Goal: Complete application form

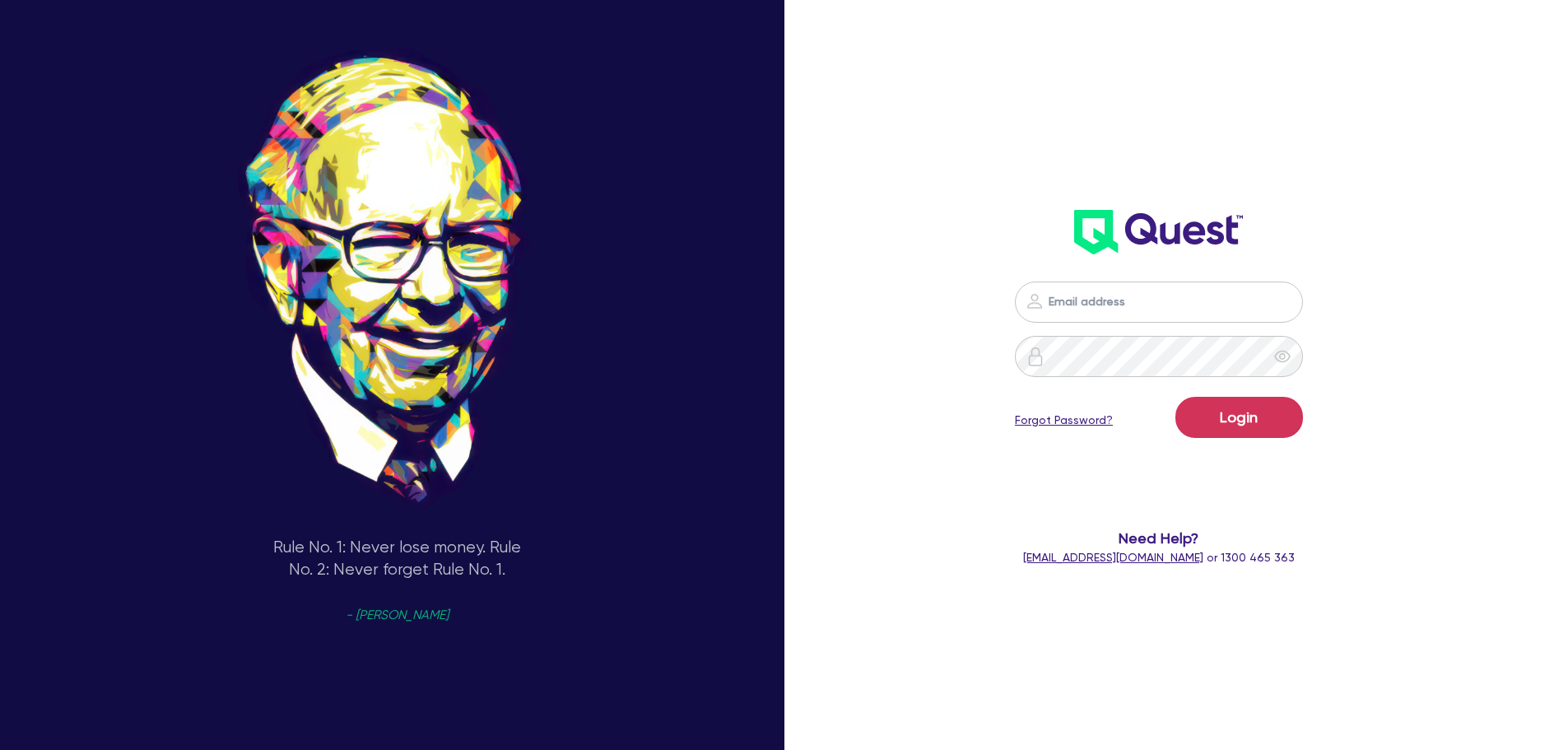
click at [1135, 302] on input "email" at bounding box center [1159, 301] width 288 height 41
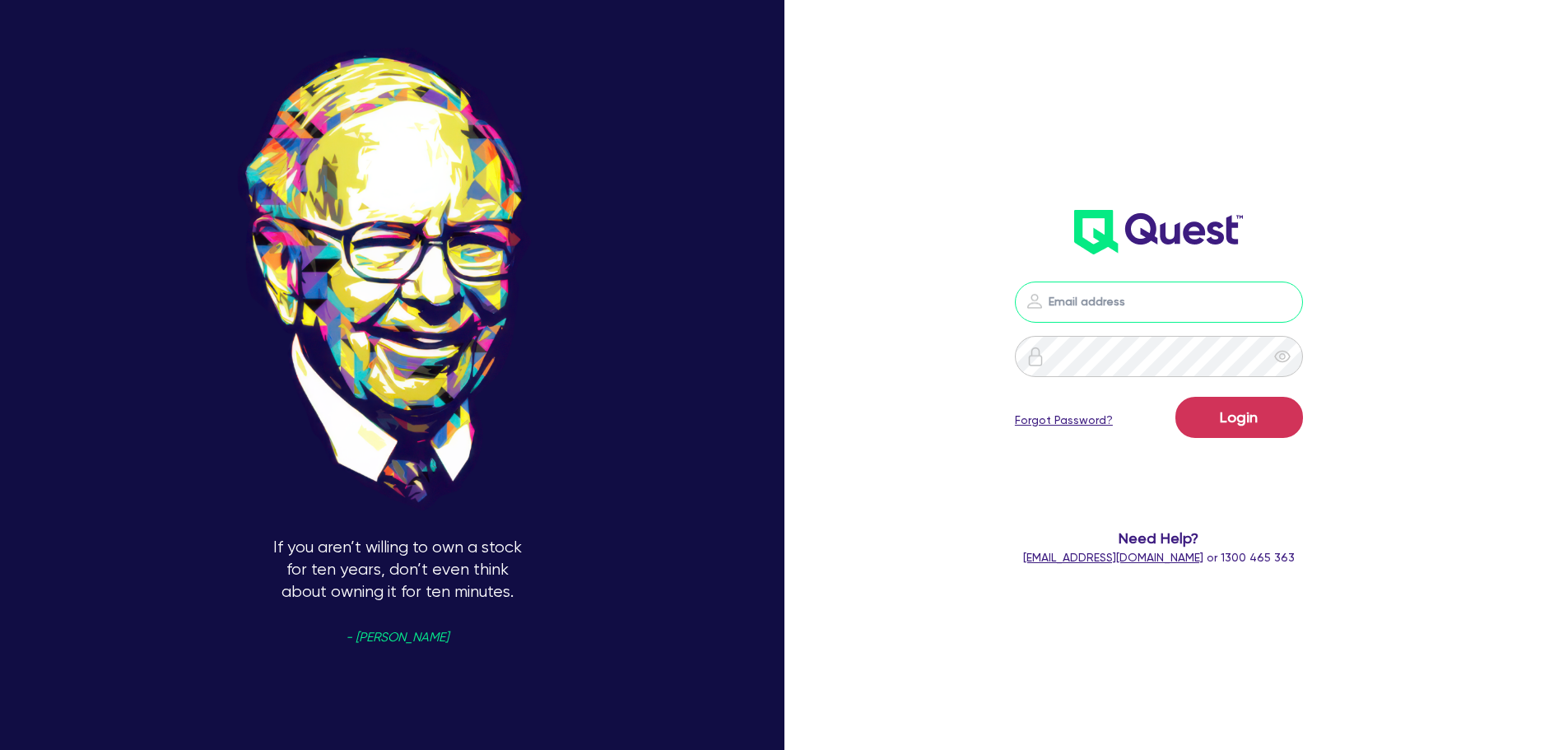
type input "[EMAIL_ADDRESS][PERSON_NAME][DOMAIN_NAME]"
click at [1219, 408] on button "Login" at bounding box center [1238, 417] width 127 height 41
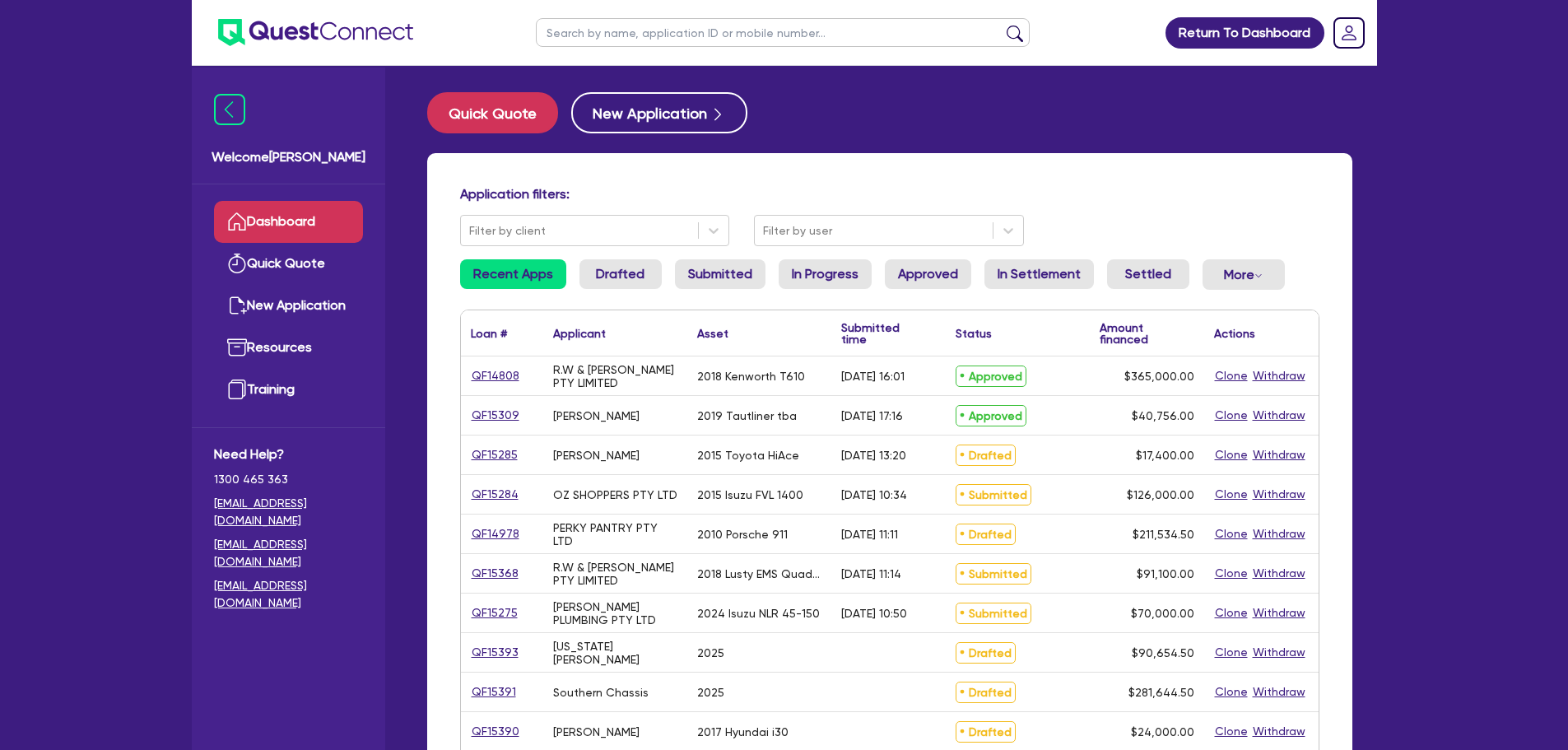
click at [574, 36] on input "text" at bounding box center [783, 33] width 494 height 29
type input "adsc"
click at [1002, 25] on button "submit" at bounding box center [1015, 36] width 27 height 23
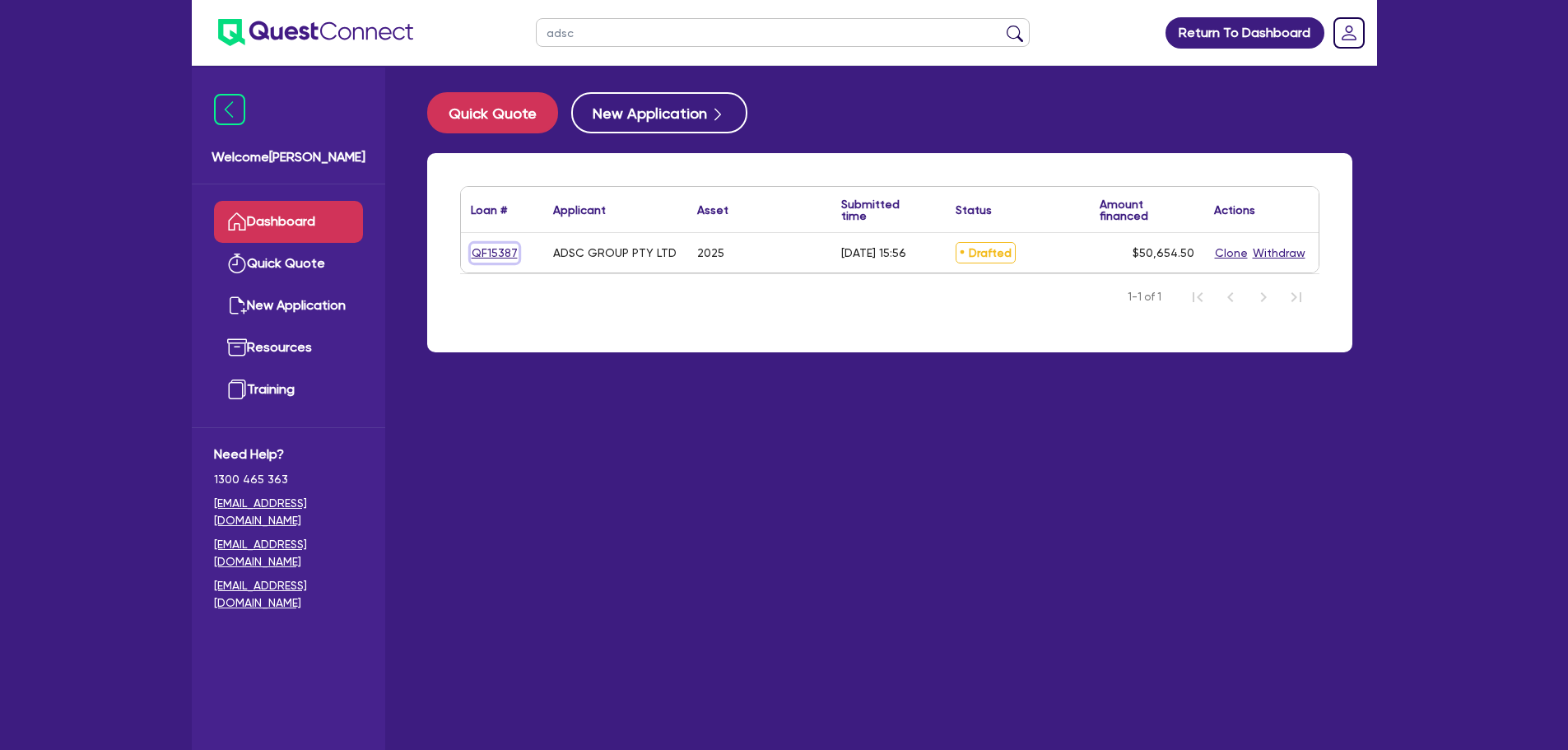
click at [502, 248] on link "QF15387" at bounding box center [495, 254] width 48 height 19
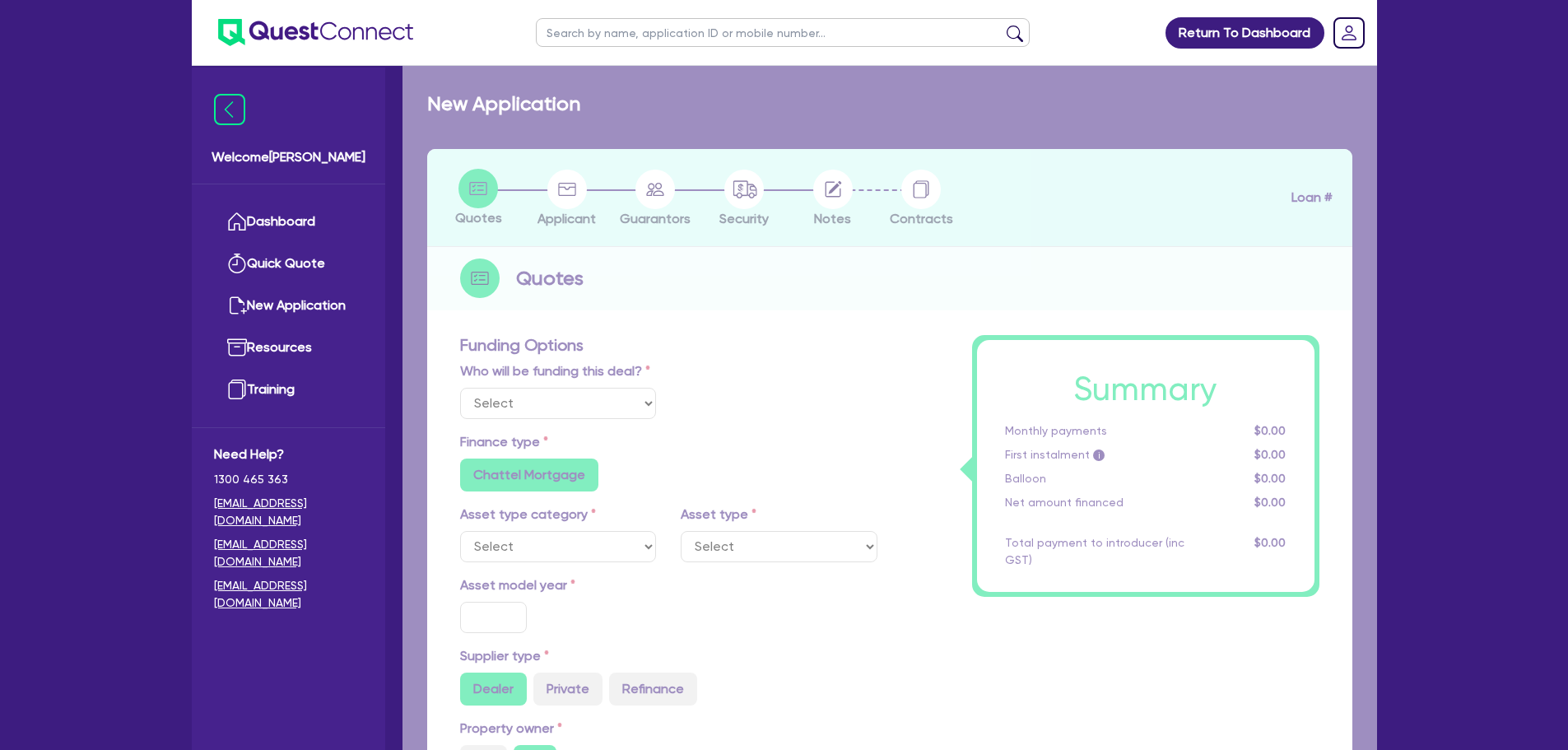
select select "Other"
select select "CARS_AND_LIGHT_TRUCKS"
type input "2025"
type input "50,000"
type input "20"
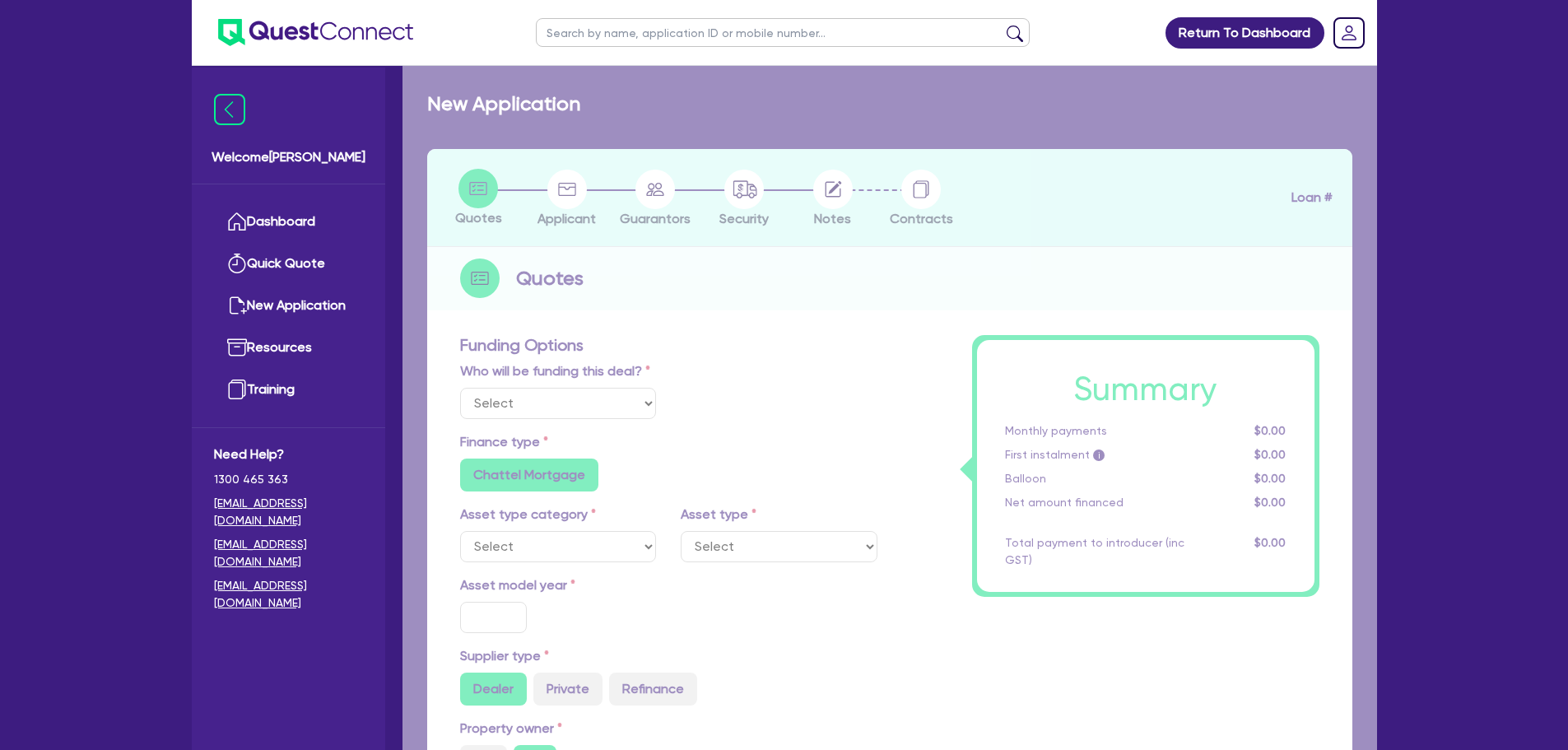
radio input "true"
radio input "false"
select select "PASSENGER_VEHICLES"
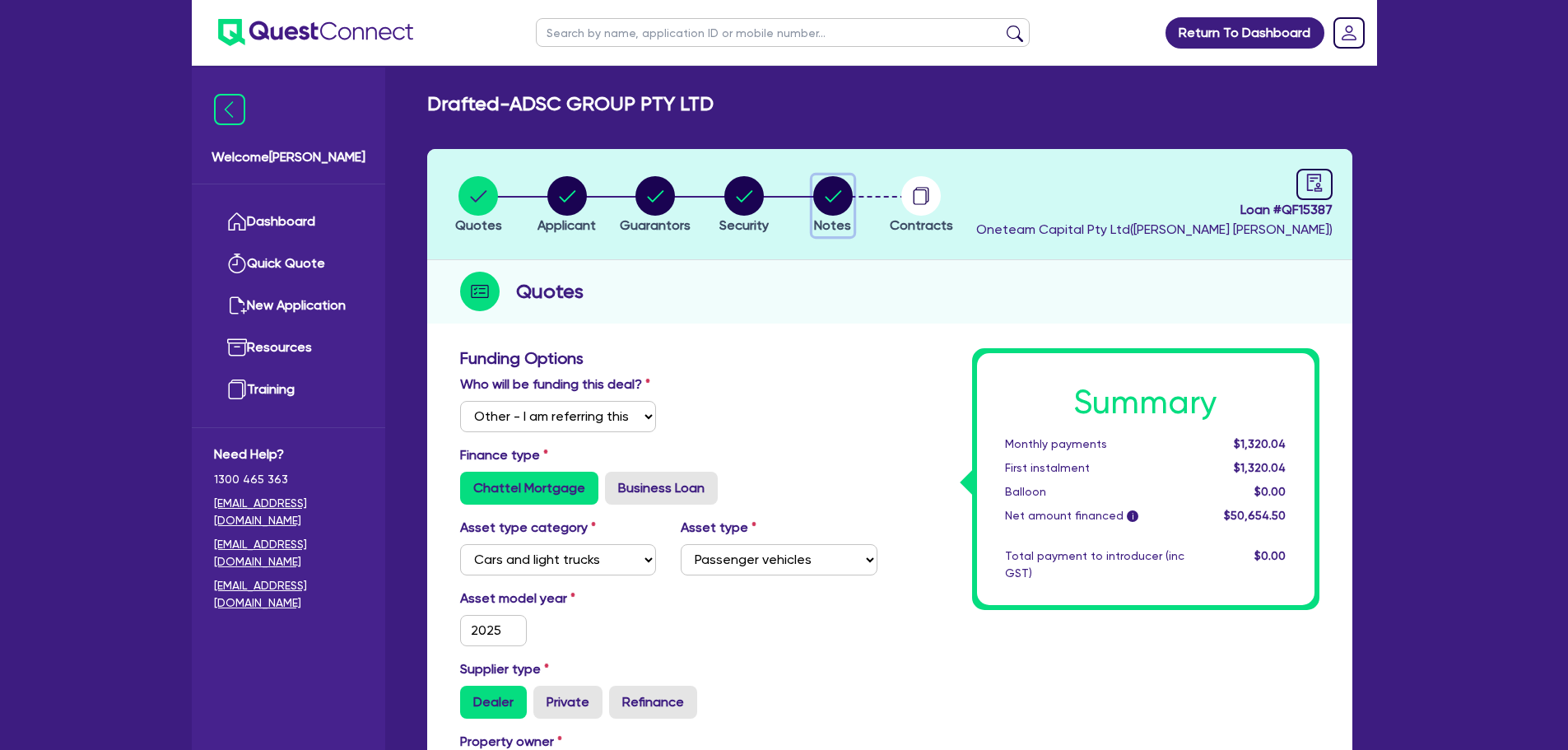
click at [823, 199] on circle "button" at bounding box center [832, 195] width 39 height 39
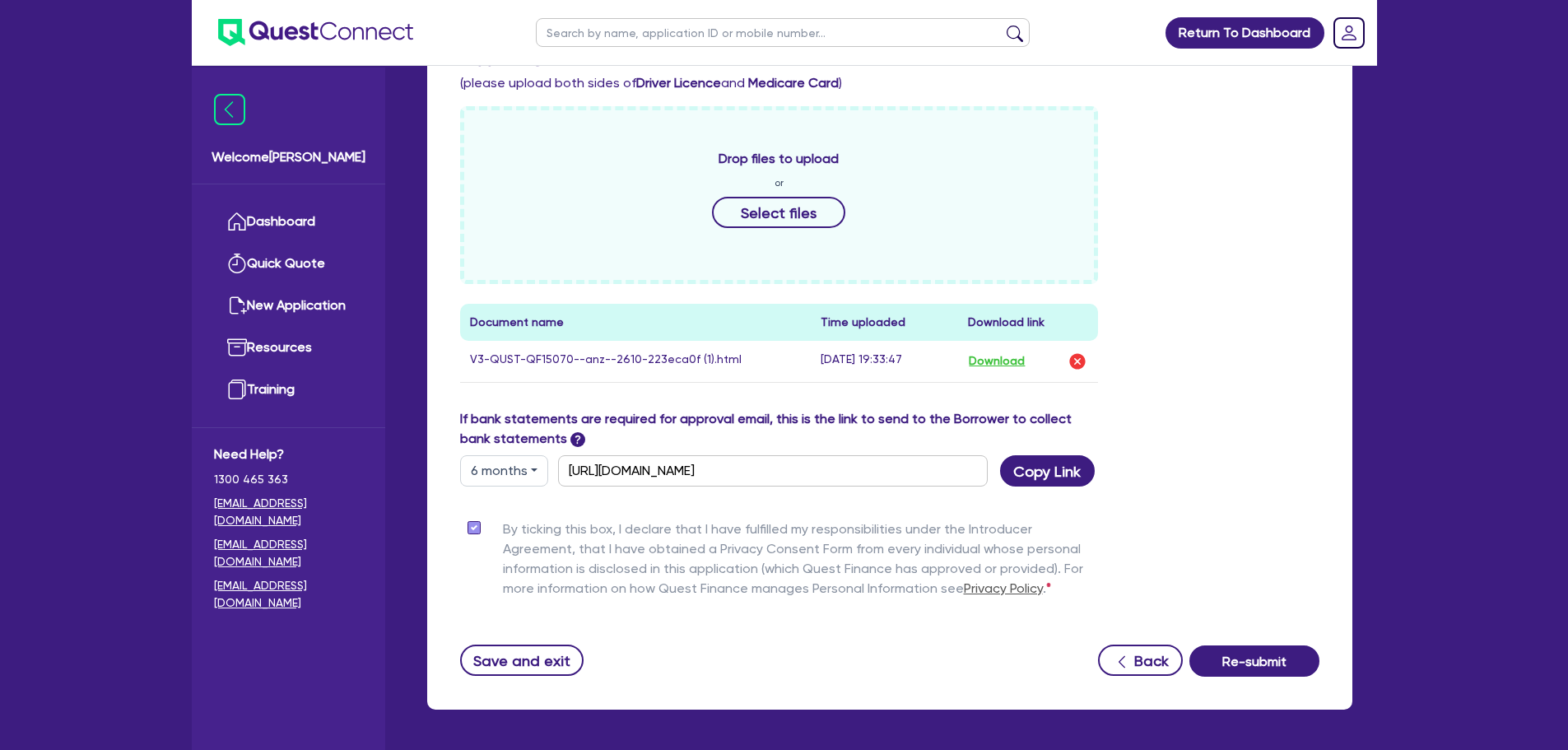
scroll to position [615, 0]
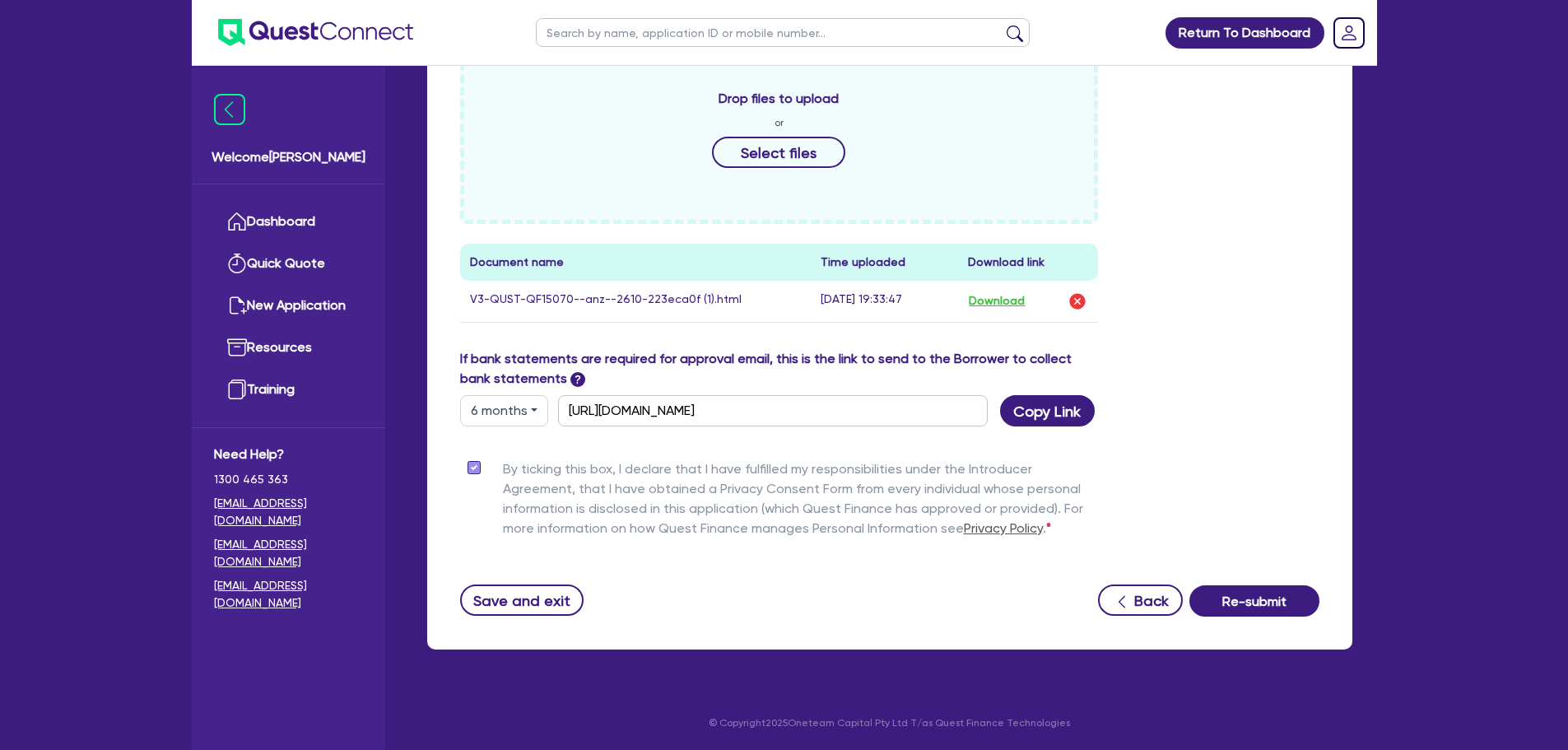
click at [527, 427] on div "Supporting Notes Include the brief history on applicant/s and purpose of loan: …" at bounding box center [890, 174] width 859 height 884
click at [519, 412] on button "6 months" at bounding box center [504, 410] width 88 height 32
click at [524, 512] on link "12 months" at bounding box center [526, 510] width 130 height 31
type input "[URL][DOMAIN_NAME]"
click at [1049, 412] on button "Copy Link" at bounding box center [1047, 410] width 95 height 32
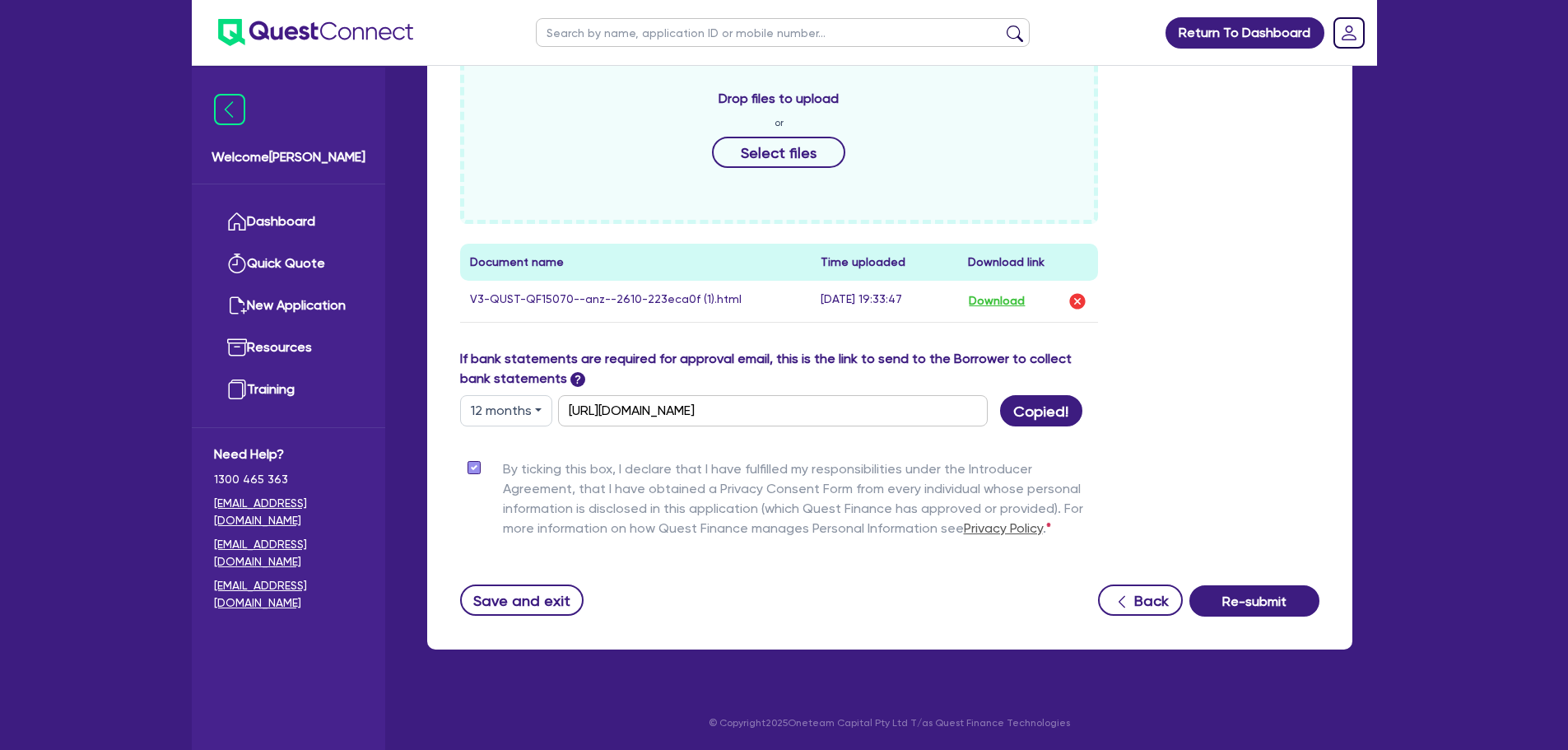
click at [1136, 303] on div "Drop files to upload or Select files Document name Time uploaded Download link …" at bounding box center [890, 197] width 884 height 303
